Goal: Check status

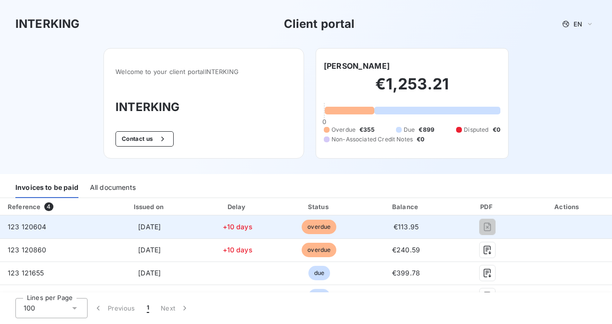
click at [30, 220] on td "123 120604" at bounding box center [51, 227] width 102 height 23
click at [38, 230] on span "123 120604" at bounding box center [27, 227] width 39 height 8
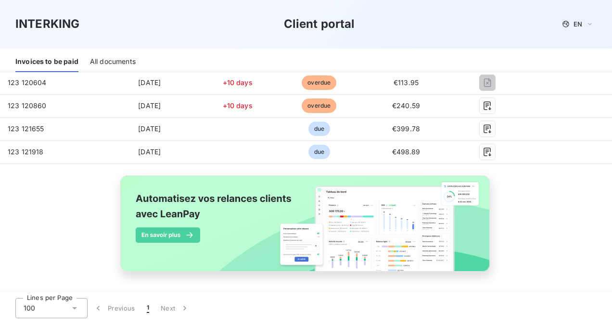
scroll to position [82, 0]
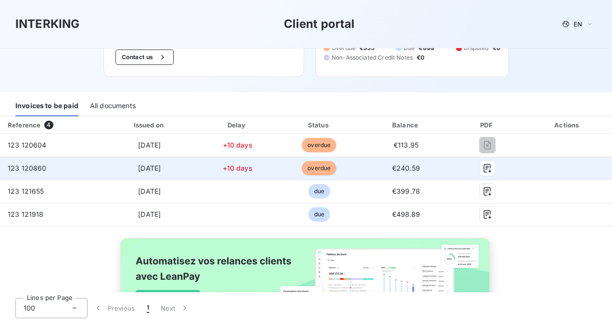
click at [28, 173] on td "123 120860" at bounding box center [51, 168] width 102 height 23
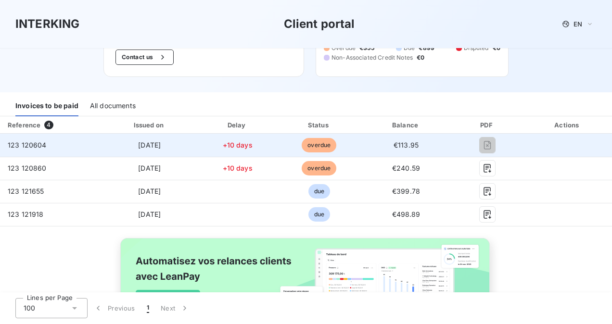
click at [29, 143] on span "123 120604" at bounding box center [27, 145] width 39 height 8
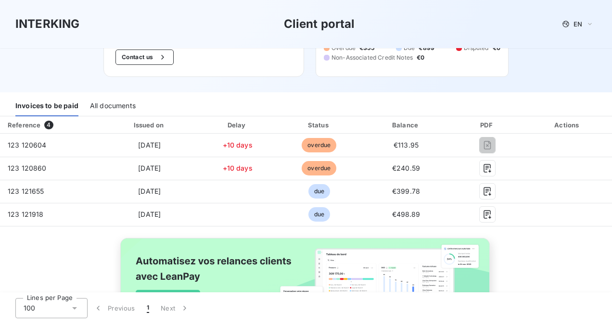
click at [106, 112] on div "All documents" at bounding box center [113, 106] width 46 height 20
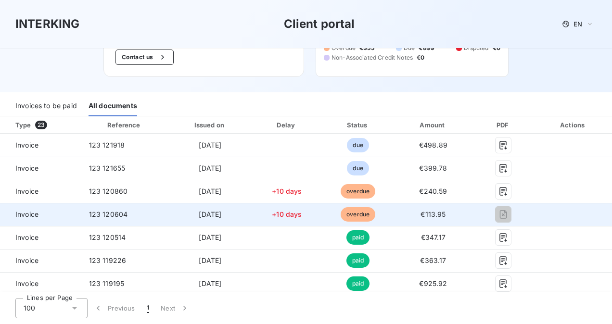
click at [35, 210] on span "Invoice" at bounding box center [41, 215] width 66 height 10
click at [359, 213] on span "overdue" at bounding box center [358, 214] width 35 height 14
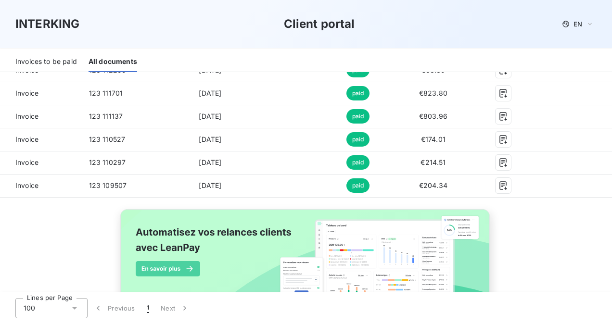
scroll to position [0, 0]
